Goal: Task Accomplishment & Management: Manage account settings

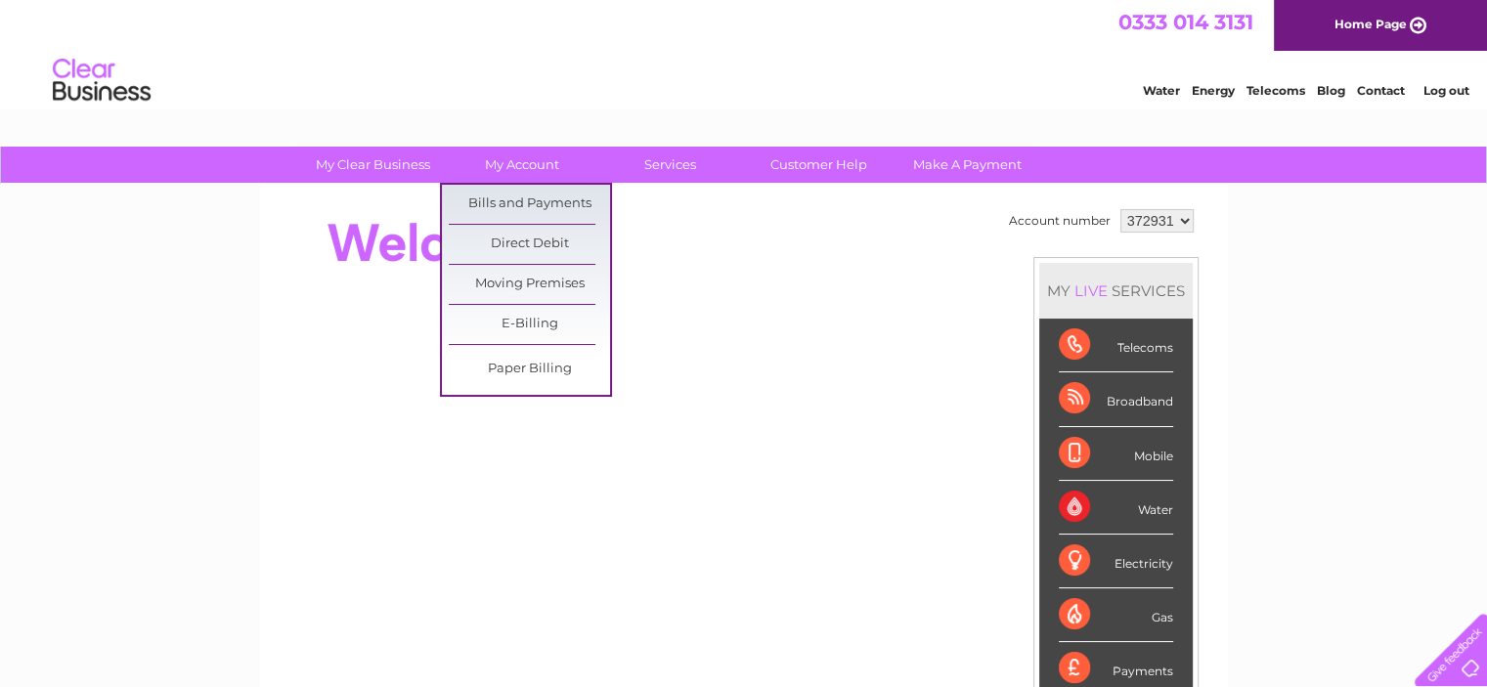
click at [532, 198] on link "Bills and Payments" at bounding box center [529, 204] width 161 height 39
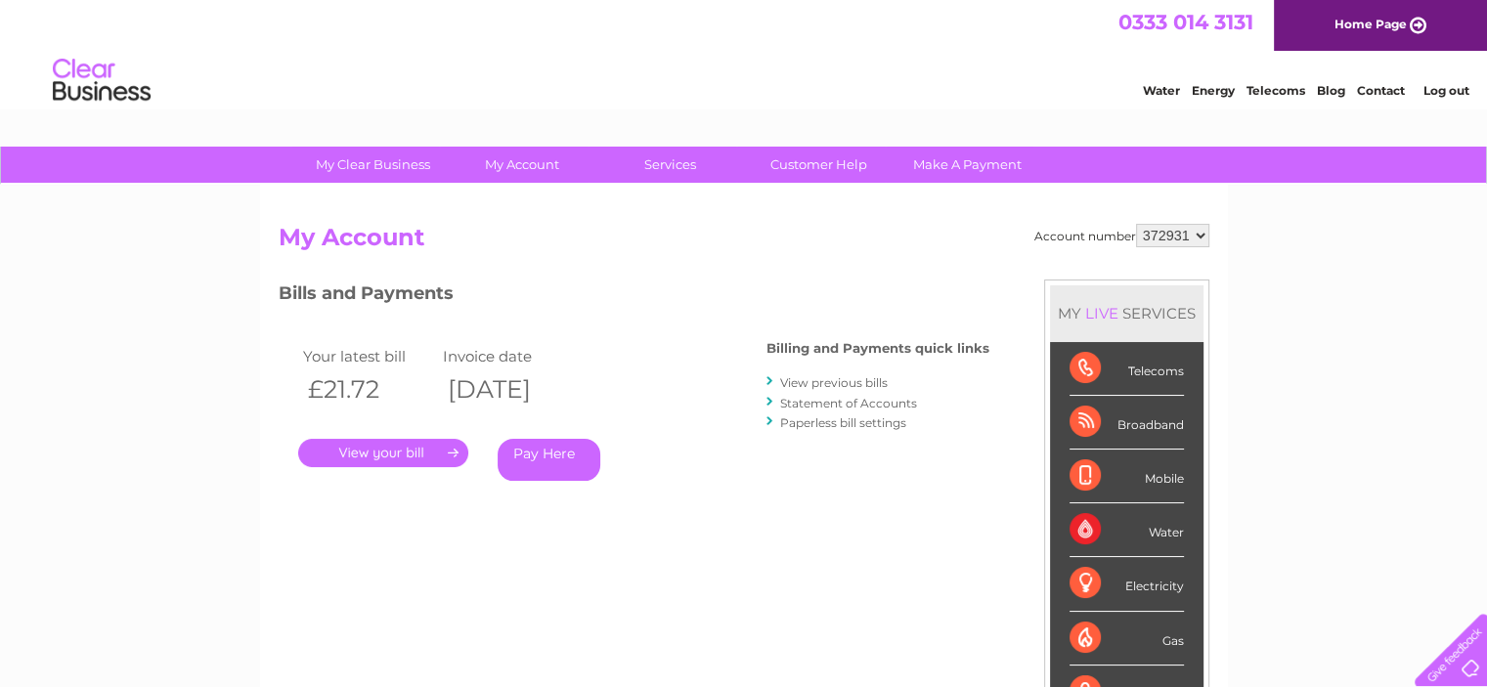
click at [342, 450] on link "." at bounding box center [383, 453] width 170 height 28
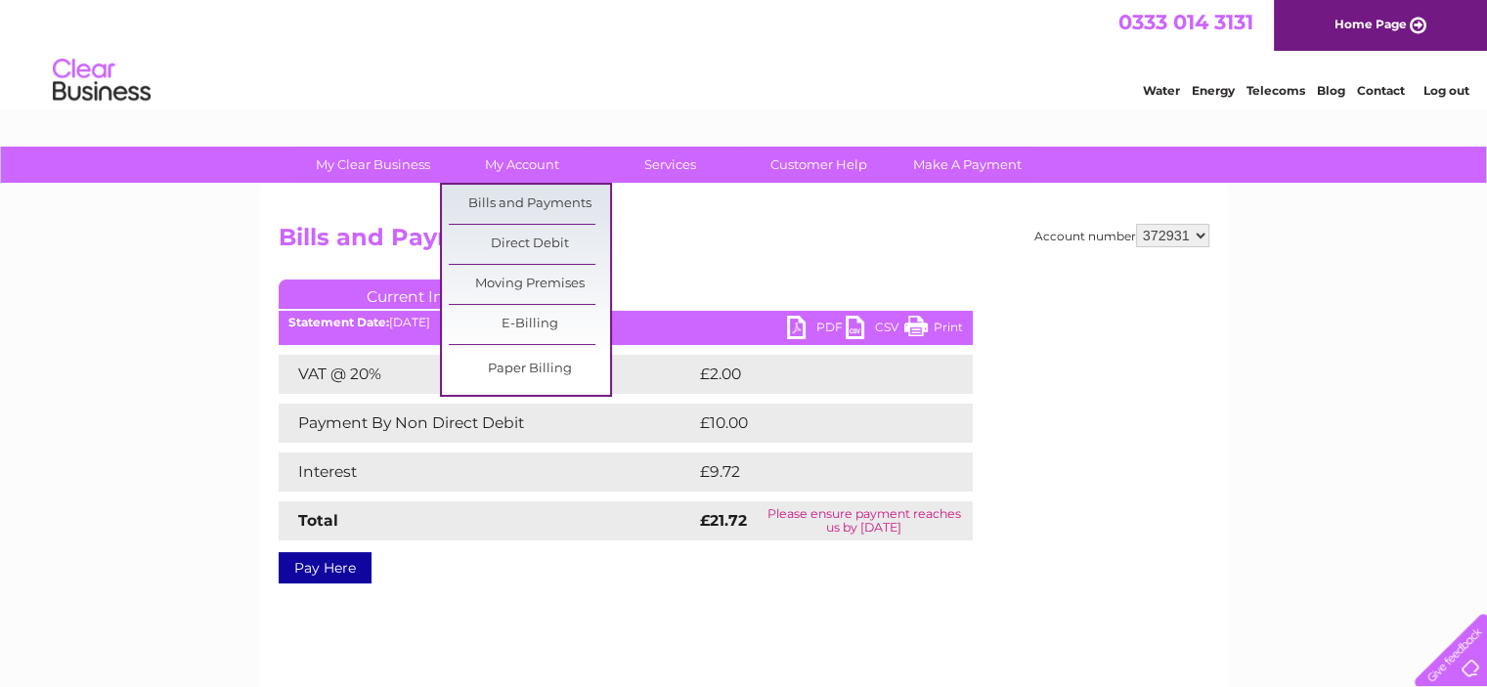
click at [543, 195] on link "Bills and Payments" at bounding box center [529, 204] width 161 height 39
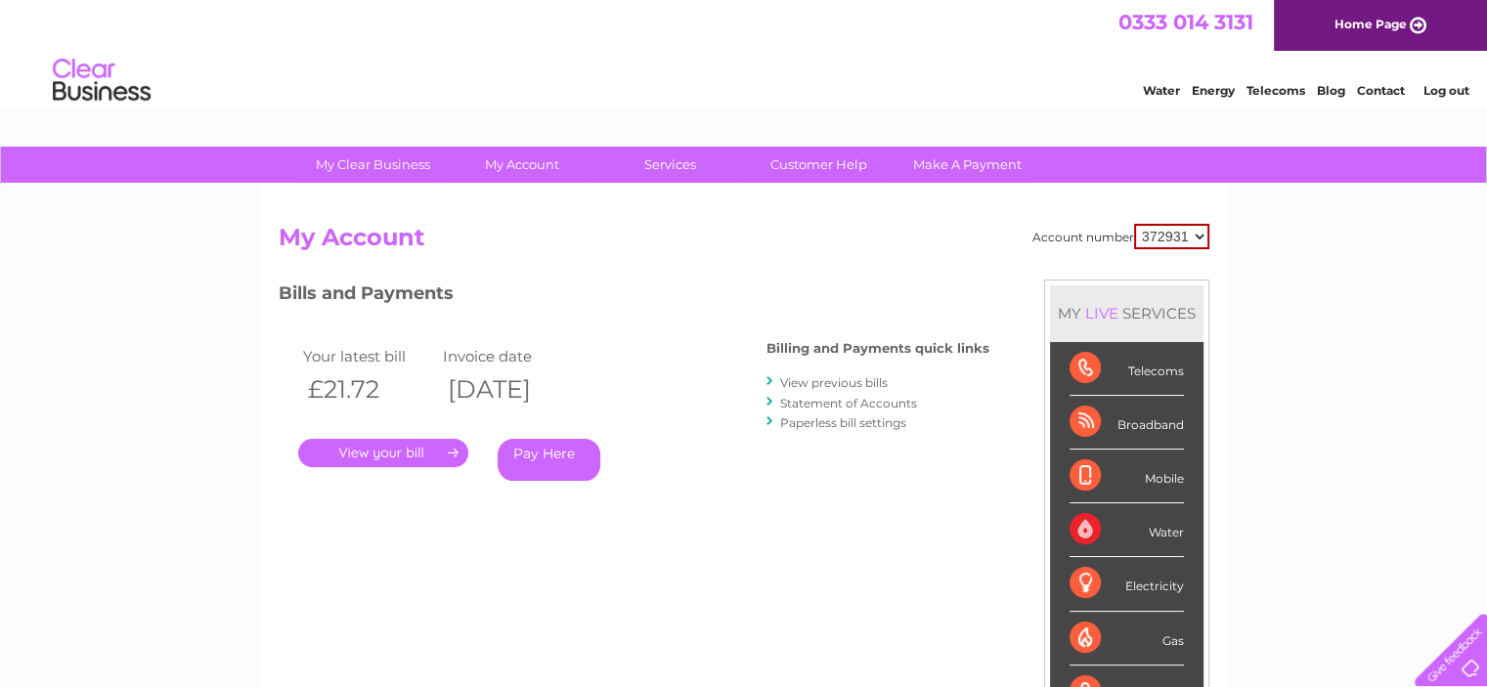
click at [815, 387] on link "View previous bills" at bounding box center [834, 382] width 108 height 15
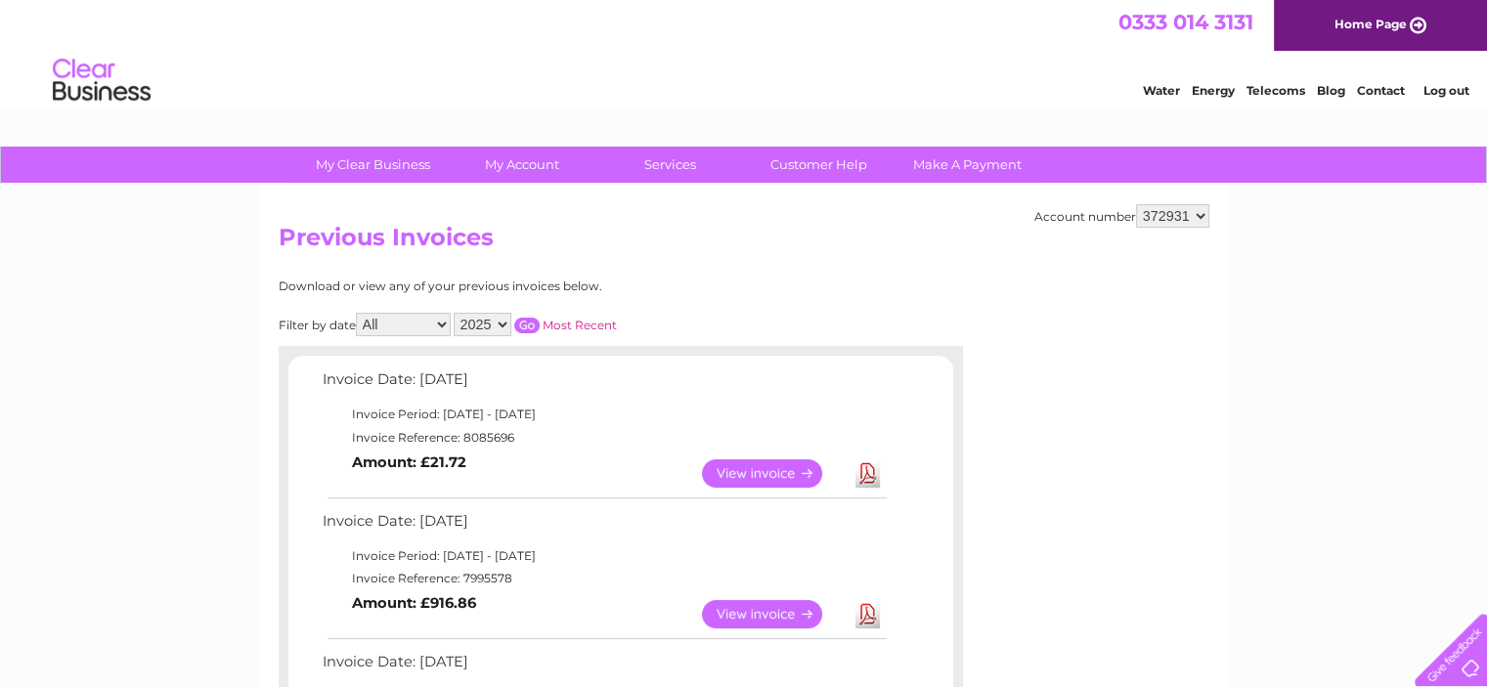
drag, startPoint x: 380, startPoint y: 370, endPoint x: 975, endPoint y: 533, distance: 617.0
click at [763, 472] on link "View" at bounding box center [774, 473] width 144 height 28
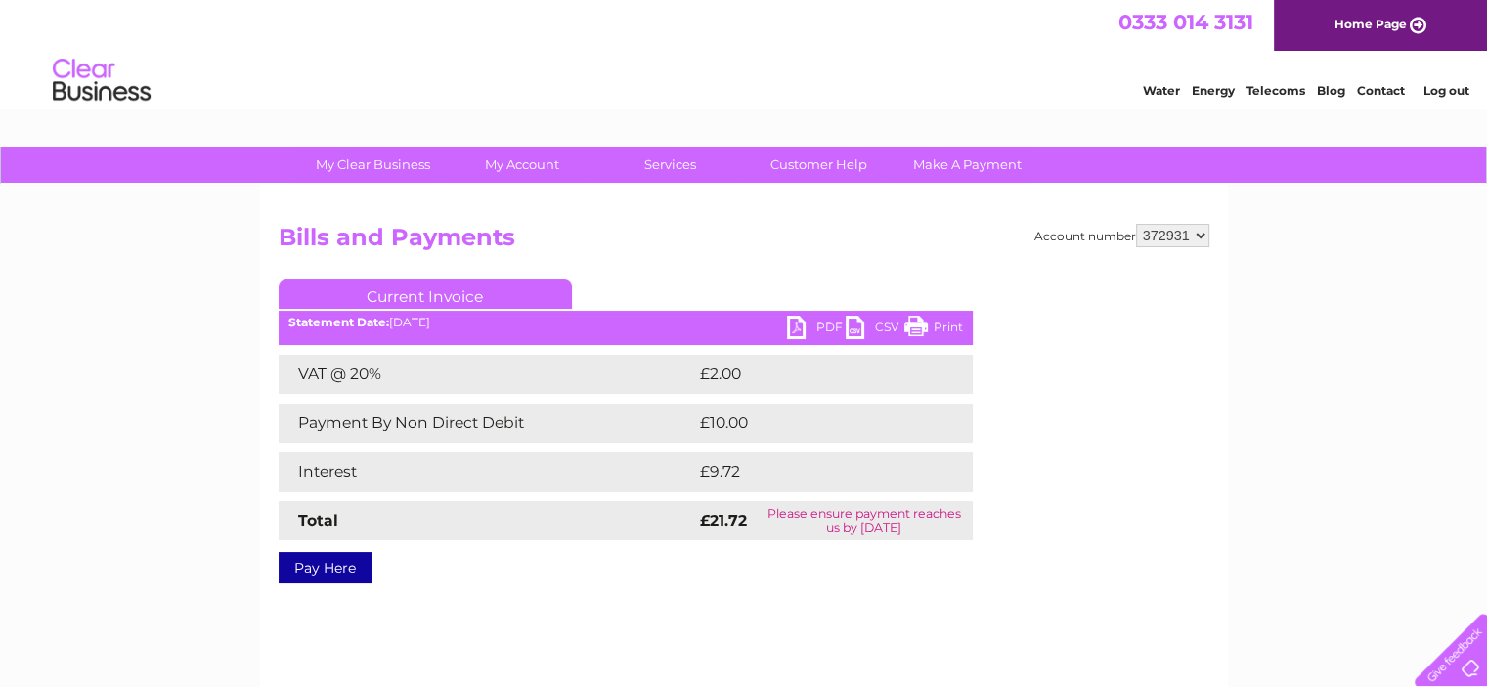
click at [810, 326] on link "PDF" at bounding box center [816, 330] width 59 height 28
